Goal: Find contact information: Find contact information

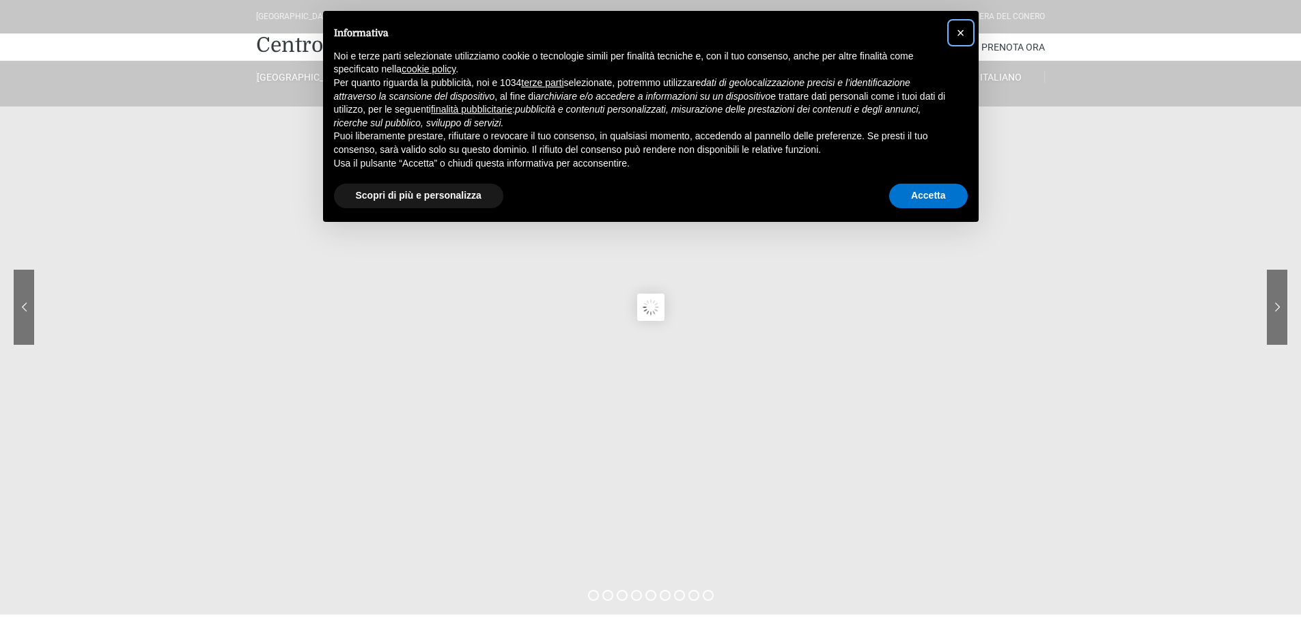
click at [960, 33] on span "×" at bounding box center [961, 32] width 8 height 15
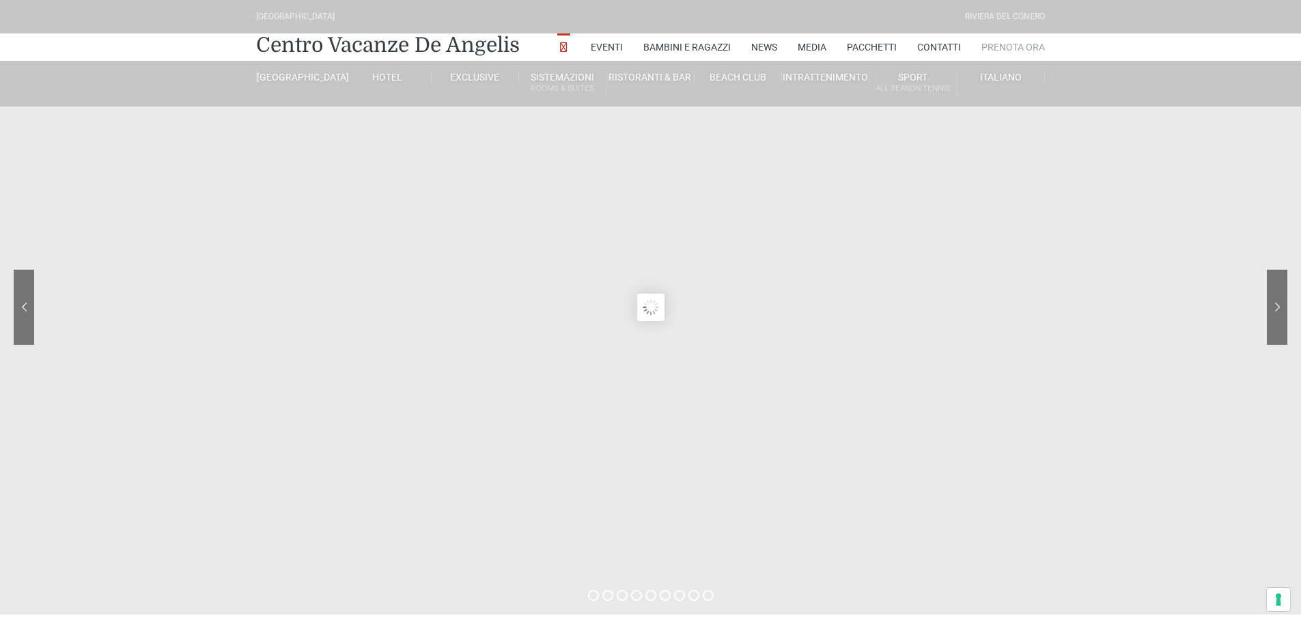
click at [1003, 51] on link "Prenota Ora" at bounding box center [1014, 46] width 64 height 27
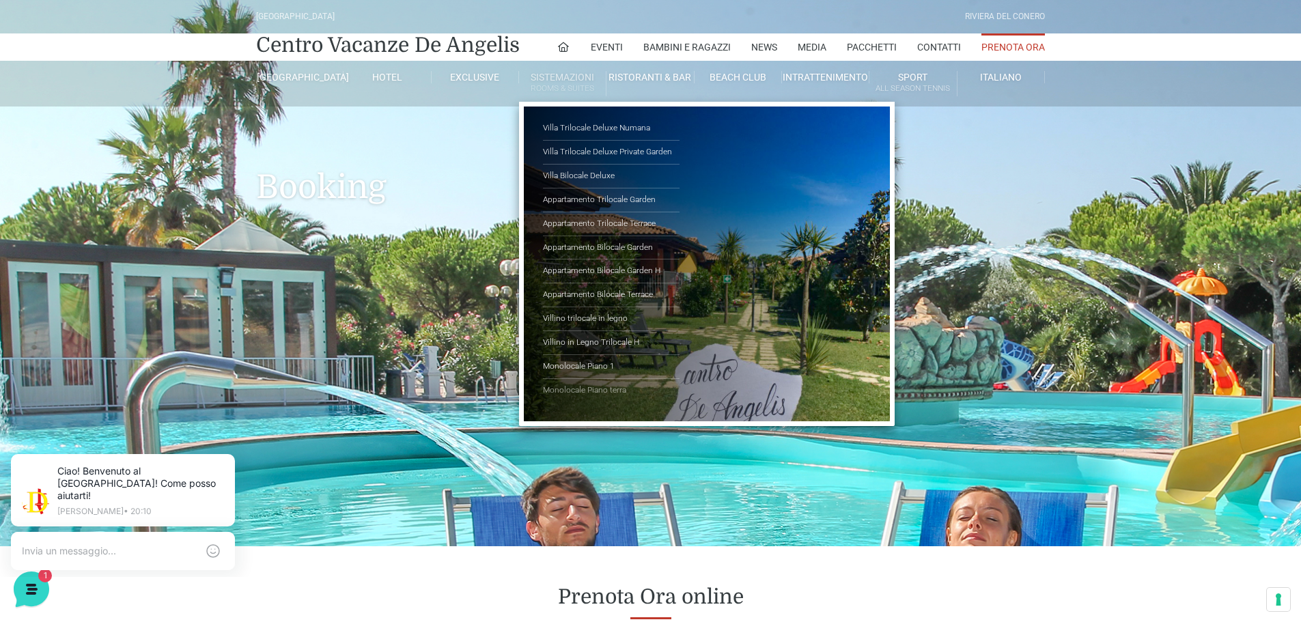
click at [585, 390] on link "Monolocale Piano terra" at bounding box center [611, 390] width 137 height 23
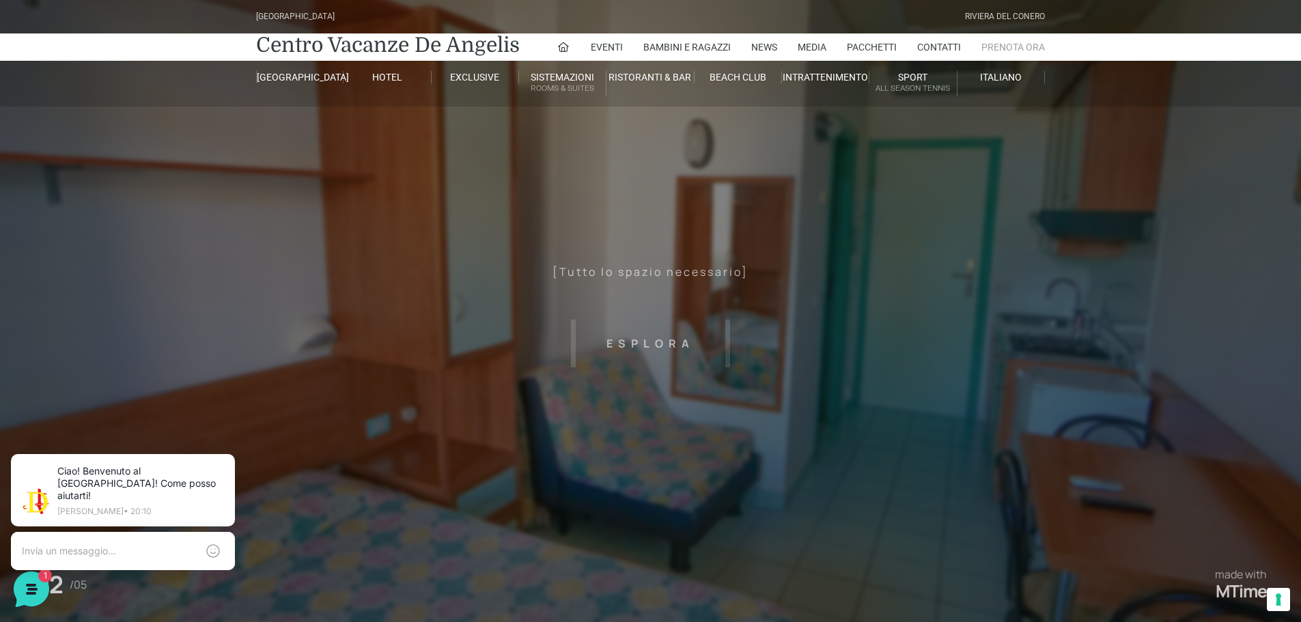
click at [1018, 46] on link "Prenota Ora" at bounding box center [1014, 46] width 64 height 27
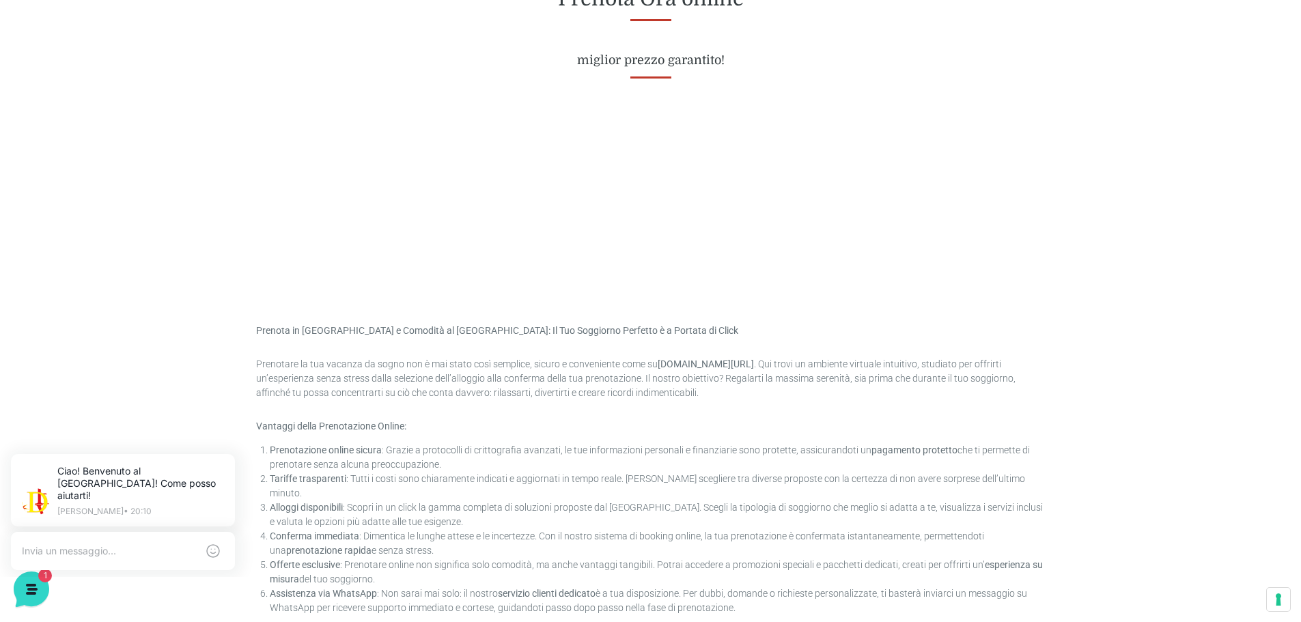
scroll to position [615, 0]
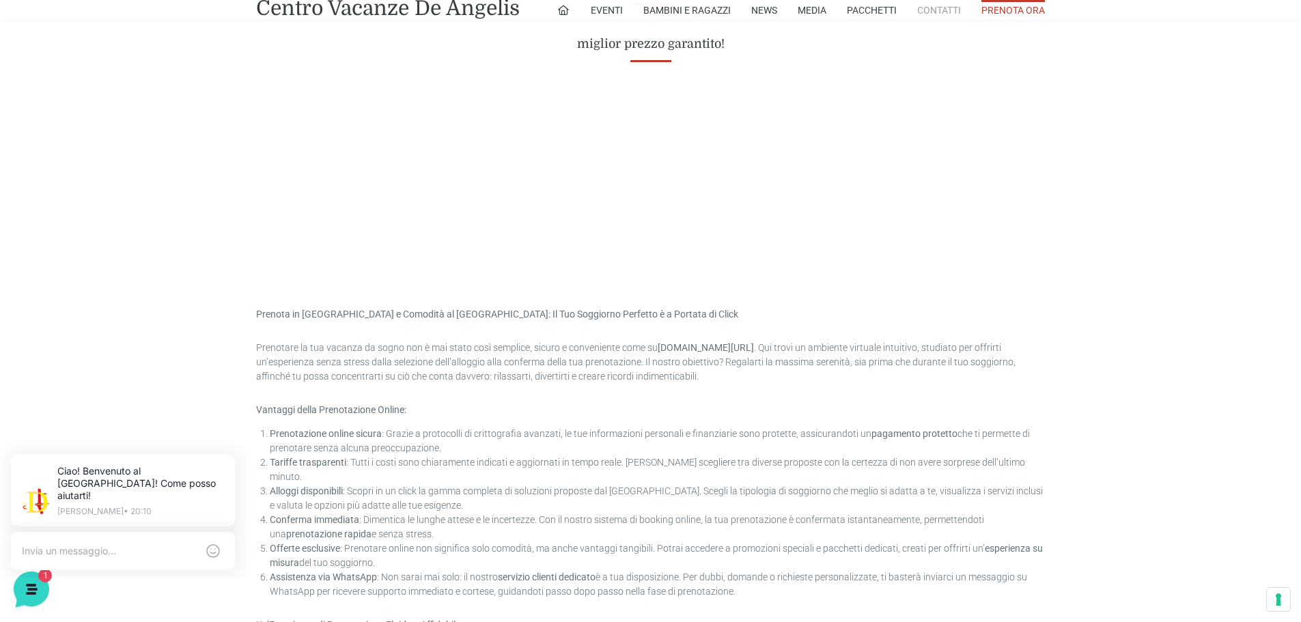
click at [938, 12] on link "Contatti" at bounding box center [939, 10] width 44 height 20
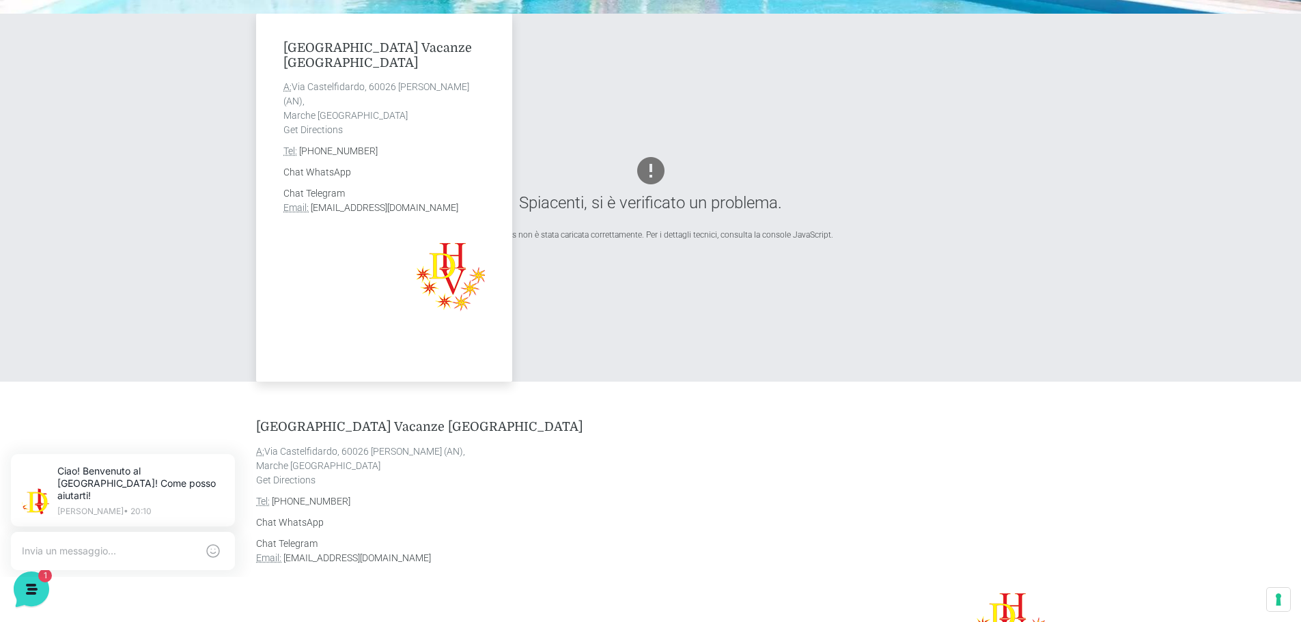
drag, startPoint x: 493, startPoint y: 206, endPoint x: 309, endPoint y: 213, distance: 183.2
click at [309, 213] on div "Villaggio Centro Vacanze De Angelis A: Via Castelfidardo, 60026 Marcelli di Num…" at bounding box center [384, 198] width 256 height 368
copy address "info@villaggiocentrovacanzedeangelis.it"
